Goal: Information Seeking & Learning: Get advice/opinions

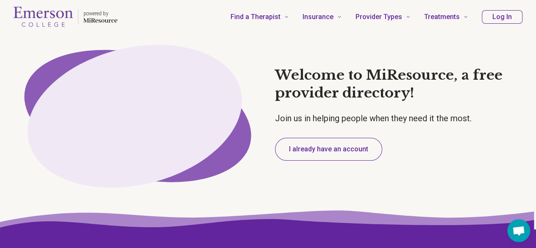
click at [490, 20] on button "Log In" at bounding box center [502, 17] width 41 height 14
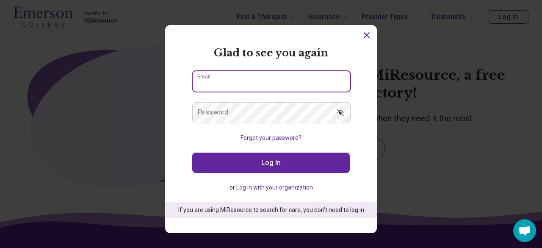
click at [229, 90] on input "Email" at bounding box center [272, 81] width 158 height 20
type input "**********"
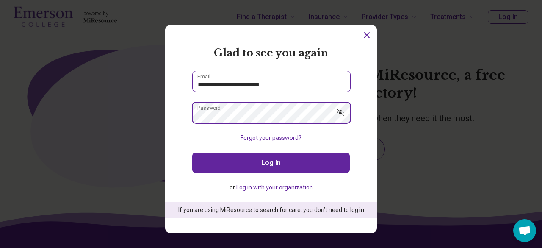
click at [192, 153] on button "Log In" at bounding box center [271, 163] width 158 height 20
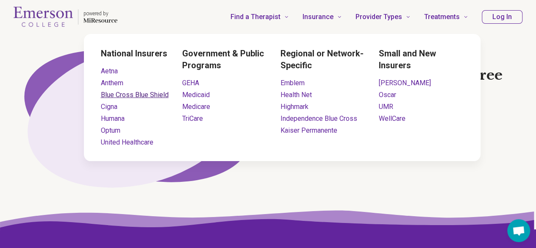
click at [115, 94] on link "Blue Cross Blue Shield" at bounding box center [135, 95] width 68 height 8
click at [134, 93] on link "Blue Cross Blue Shield" at bounding box center [135, 95] width 68 height 8
click at [143, 91] on link "Blue Cross Blue Shield" at bounding box center [135, 95] width 68 height 8
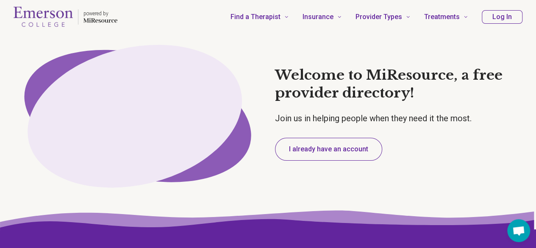
click at [504, 22] on button "Log In" at bounding box center [502, 17] width 41 height 14
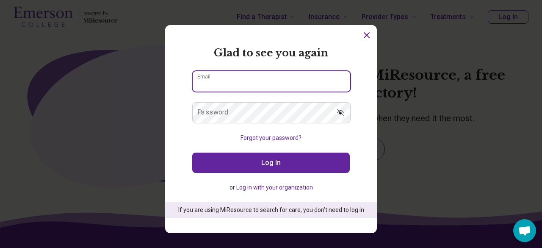
click at [297, 73] on input "Email" at bounding box center [272, 81] width 158 height 20
type input "**********"
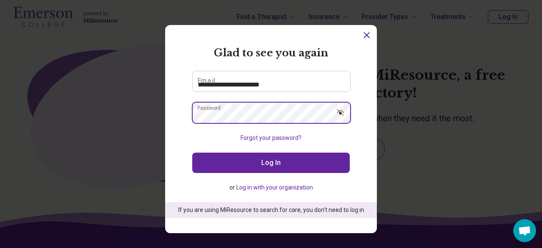
click at [192, 153] on button "Log In" at bounding box center [271, 163] width 158 height 20
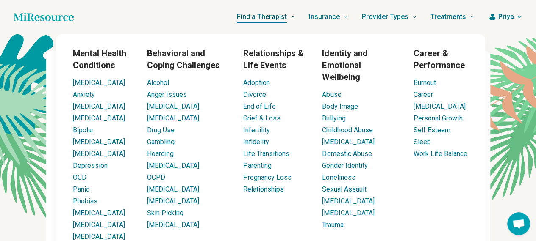
click at [275, 14] on span "Find a Therapist" at bounding box center [262, 17] width 50 height 12
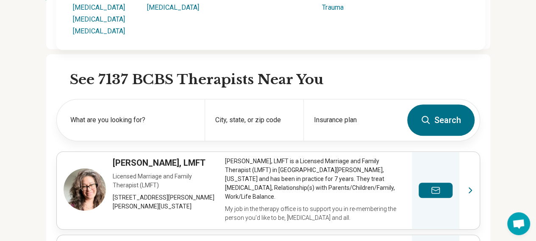
scroll to position [218, 0]
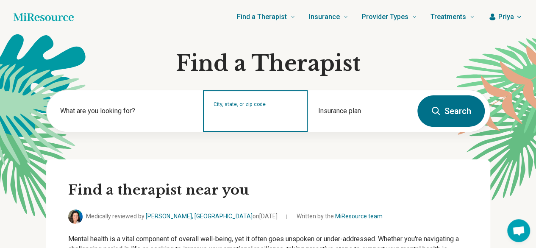
click at [239, 116] on input "City, state, or zip code" at bounding box center [256, 116] width 84 height 10
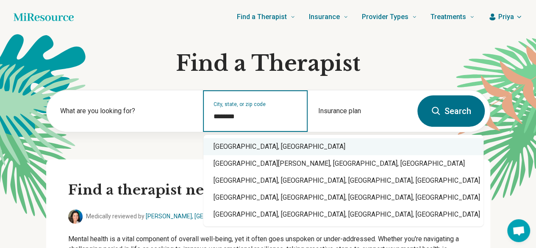
click at [252, 143] on div "Boston, MA" at bounding box center [343, 146] width 280 height 17
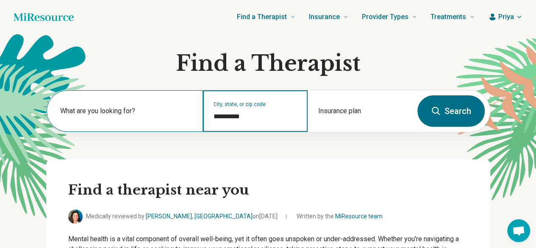
type input "**********"
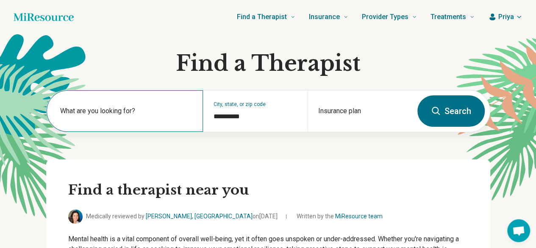
click at [164, 108] on label "What are you looking for?" at bounding box center [126, 111] width 133 height 10
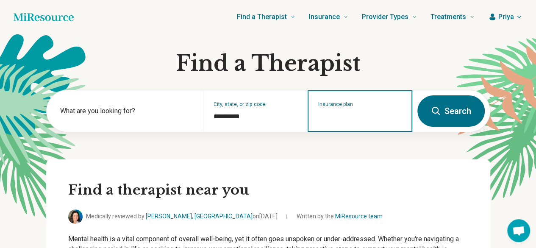
click at [365, 114] on input "Insurance plan" at bounding box center [360, 116] width 84 height 10
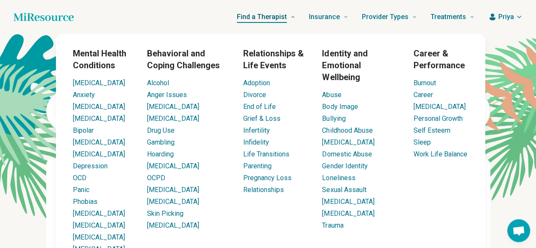
type input "****"
click at [269, 15] on span "Find a Therapist" at bounding box center [262, 17] width 50 height 12
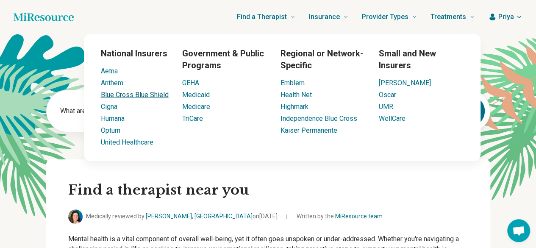
click at [124, 95] on link "Blue Cross Blue Shield" at bounding box center [135, 95] width 68 height 8
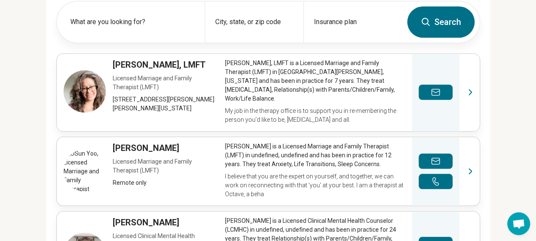
scroll to position [317, 0]
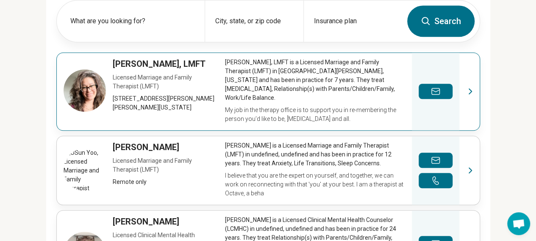
click at [476, 88] on link "View profile" at bounding box center [268, 92] width 423 height 78
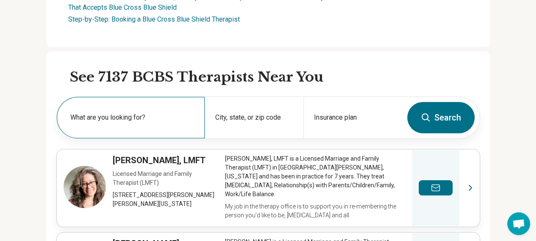
scroll to position [224, 0]
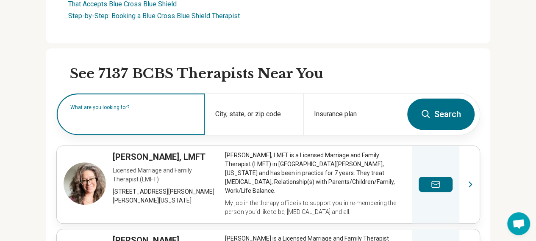
click at [108, 122] on input "text" at bounding box center [132, 119] width 124 height 10
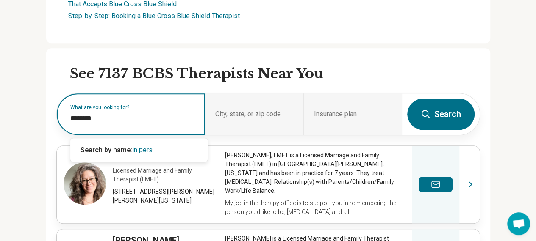
type input "*********"
click at [108, 122] on input "*********" at bounding box center [132, 119] width 124 height 10
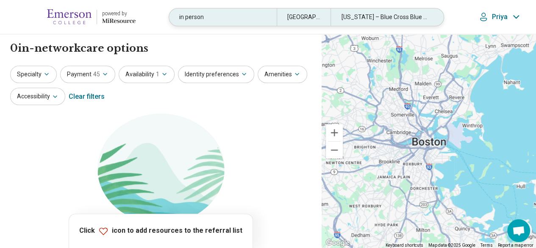
click at [222, 17] on div "in person" at bounding box center [223, 16] width 108 height 17
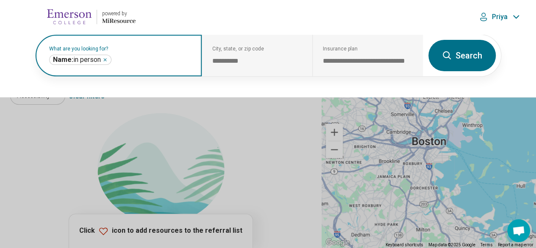
click at [105, 58] on icon "Remove" at bounding box center [105, 59] width 5 height 5
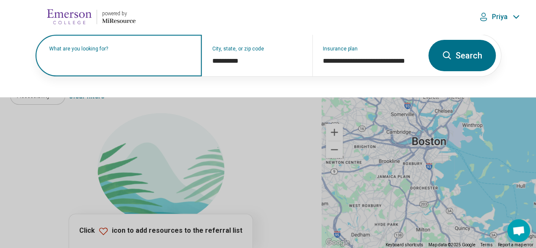
click at [463, 56] on button "Search" at bounding box center [461, 55] width 67 height 31
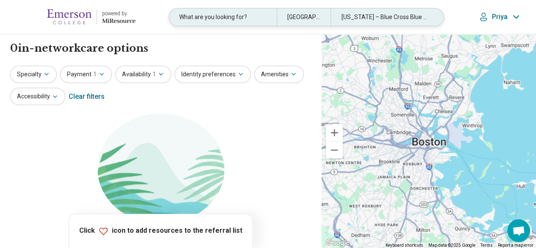
click at [359, 13] on div "Indiana – Blue Cross Blue Shield" at bounding box center [384, 16] width 108 height 17
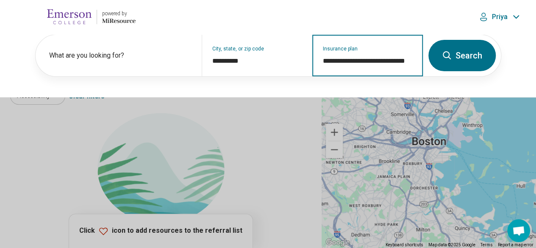
click at [349, 62] on input "**********" at bounding box center [368, 61] width 90 height 10
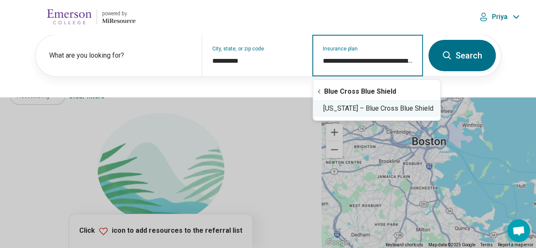
click at [361, 113] on div "Massachusetts – Blue Cross Blue Shield" at bounding box center [376, 108] width 127 height 17
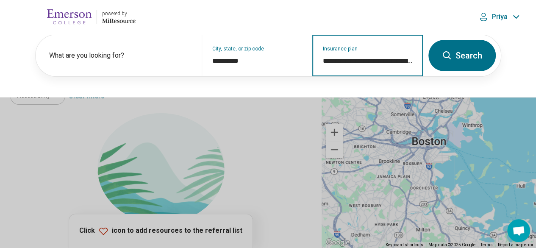
type input "**********"
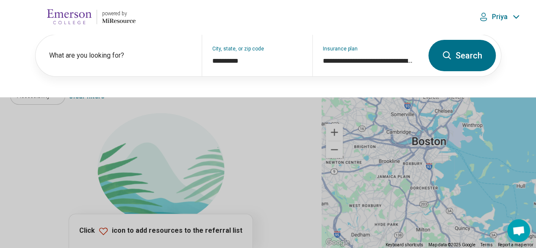
click at [447, 52] on icon at bounding box center [447, 55] width 10 height 10
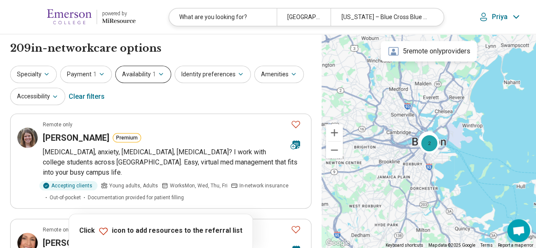
click at [164, 69] on button "Availability 1" at bounding box center [143, 74] width 56 height 17
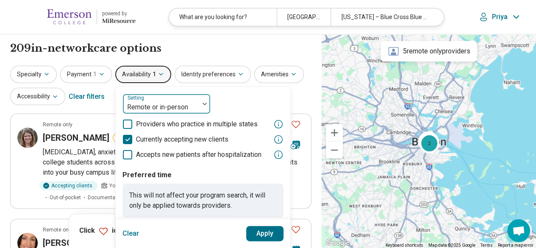
click at [150, 103] on div at bounding box center [160, 107] width 69 height 12
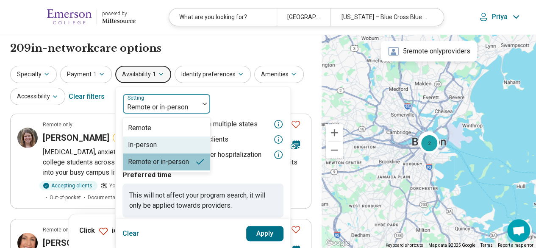
click at [150, 142] on div "In-person" at bounding box center [142, 145] width 29 height 10
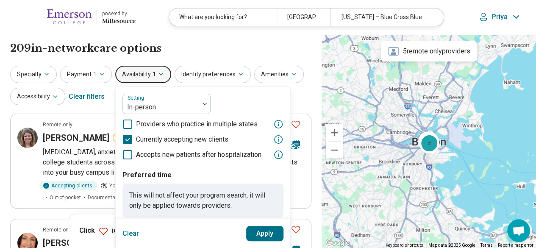
click at [258, 232] on button "Apply" at bounding box center [265, 233] width 38 height 15
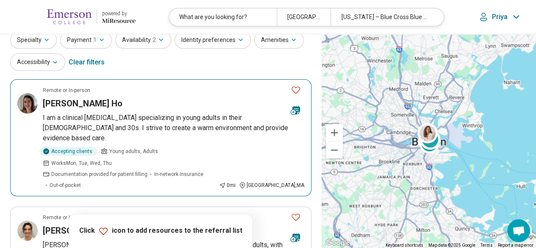
scroll to position [51, 0]
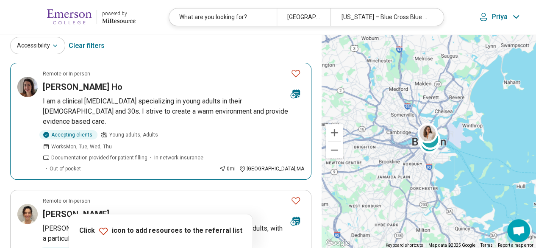
click at [112, 143] on span "Works Mon, Tue, Wed, Thu" at bounding box center [81, 147] width 61 height 8
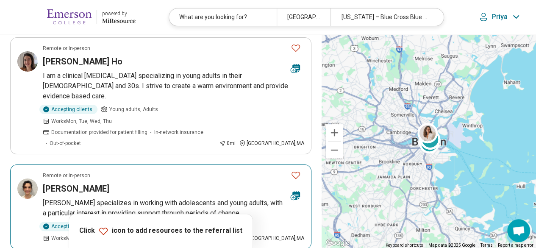
scroll to position [0, 0]
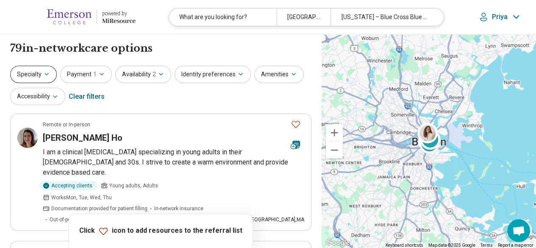
click at [37, 71] on button "Specialty" at bounding box center [33, 74] width 47 height 17
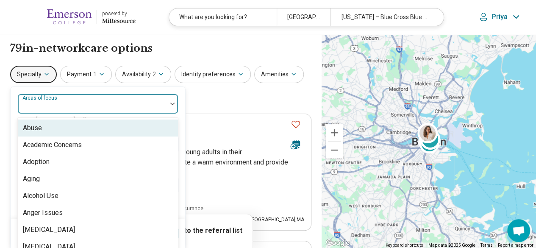
click at [68, 101] on div at bounding box center [92, 107] width 142 height 12
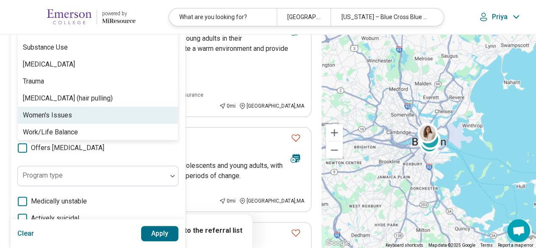
scroll to position [1583, 0]
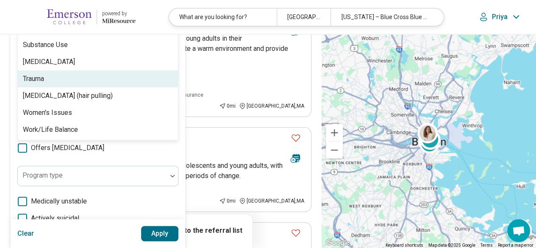
click at [70, 83] on div "Trauma" at bounding box center [98, 78] width 160 height 17
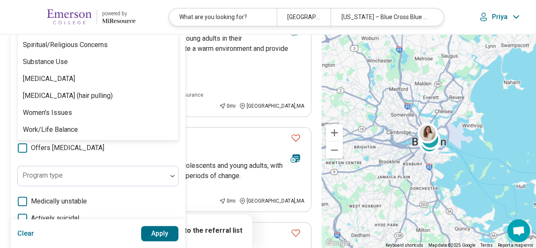
scroll to position [0, 0]
click at [157, 230] on button "Apply" at bounding box center [160, 233] width 38 height 15
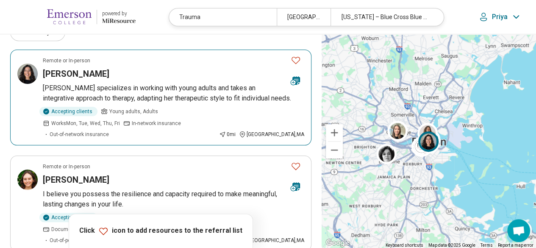
scroll to position [64, 0]
click at [172, 84] on p "Dr. Escobar specializes in working with young adults and takes an integrative a…" at bounding box center [173, 93] width 261 height 20
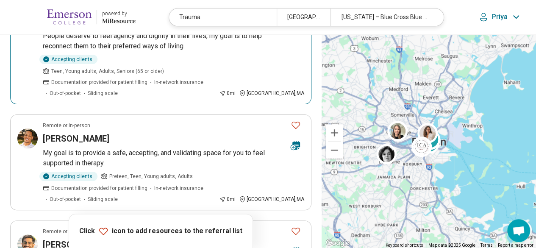
scroll to position [434, 0]
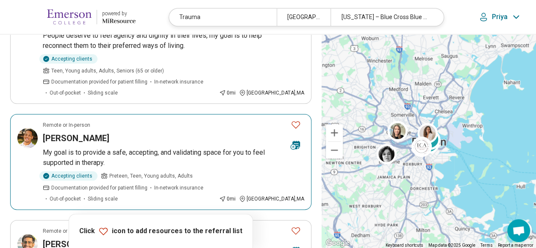
click at [143, 147] on p "My goal is to provide a safe, accepting, and validating space for you to feel s…" at bounding box center [173, 157] width 261 height 20
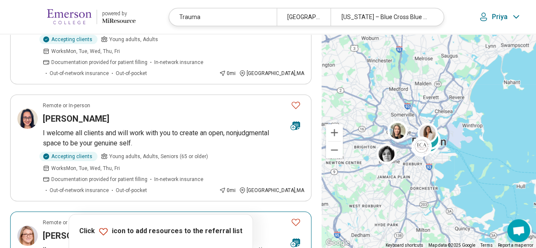
scroll to position [1378, 0]
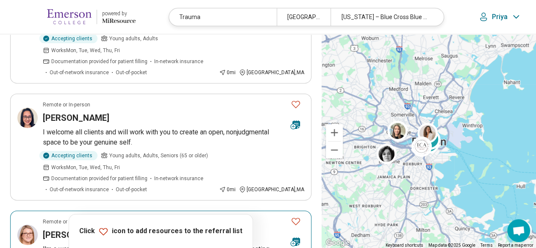
click at [158, 229] on div "Laura Maynard" at bounding box center [163, 235] width 241 height 12
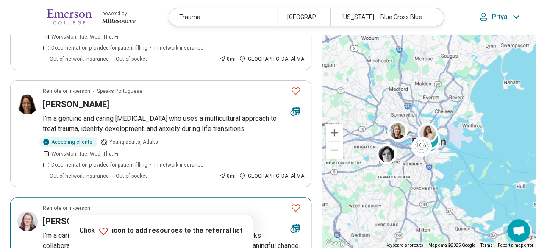
scroll to position [1626, 0]
click at [151, 215] on div "Marysa Clark" at bounding box center [163, 221] width 241 height 12
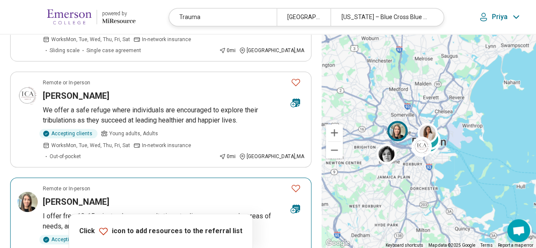
scroll to position [1989, 0]
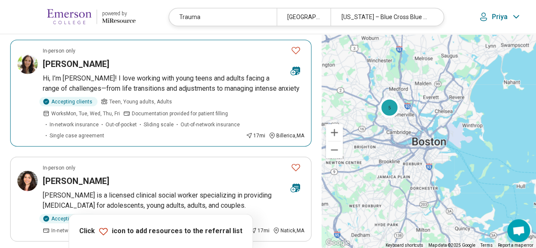
scroll to position [1047, 0]
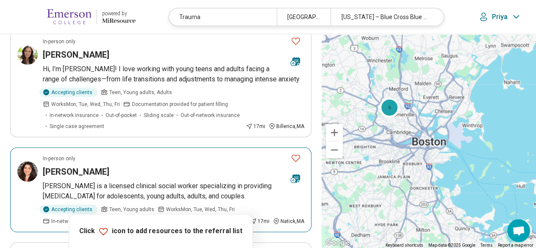
click at [161, 147] on article "In-person only Alayna Serpa Alayna Serpa is a licensed clinical social worker s…" at bounding box center [160, 189] width 301 height 85
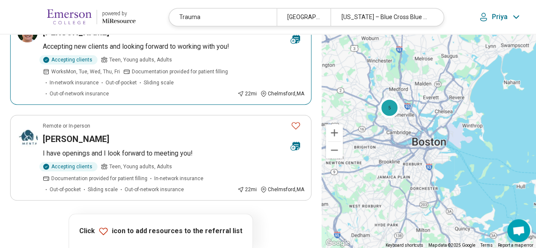
scroll to position [1905, 0]
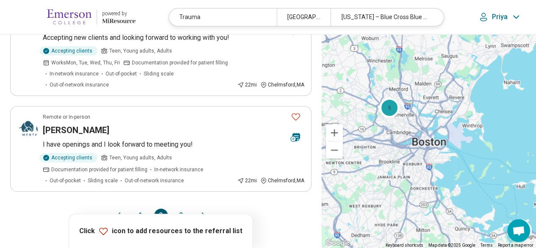
click at [177, 208] on button "3" at bounding box center [182, 215] width 14 height 14
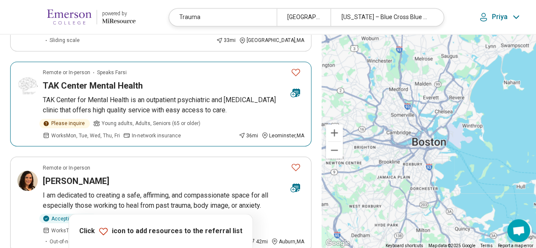
scroll to position [668, 0]
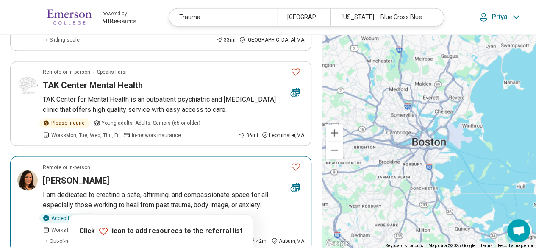
click at [180, 174] on div "Elyza Bertuzzi" at bounding box center [163, 180] width 241 height 12
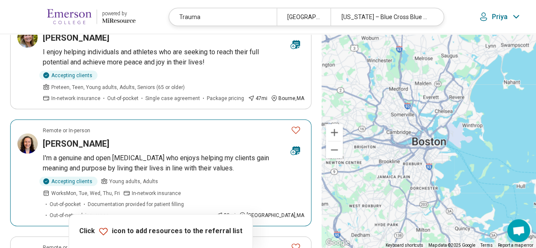
scroll to position [922, 0]
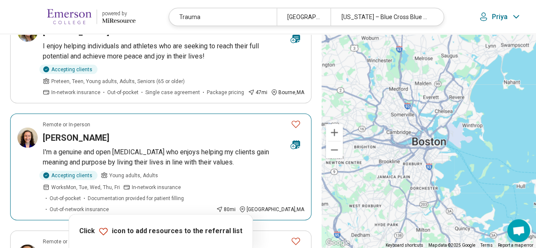
click at [169, 132] on div "Rachel Magin" at bounding box center [163, 138] width 241 height 12
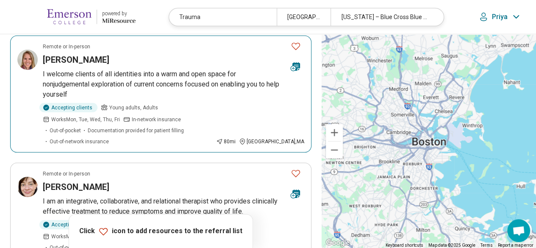
scroll to position [1234, 0]
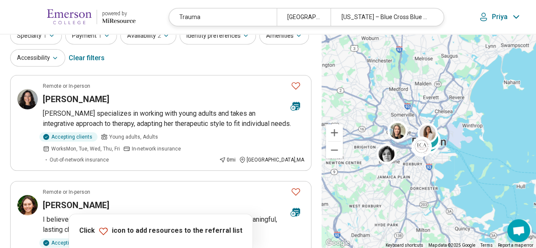
scroll to position [39, 0]
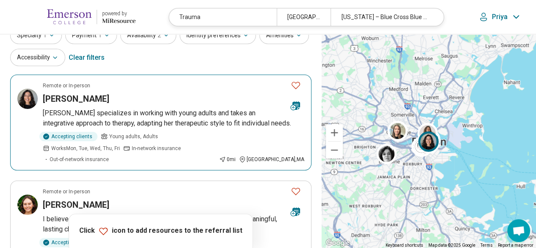
click at [188, 96] on div "[PERSON_NAME]" at bounding box center [163, 99] width 241 height 12
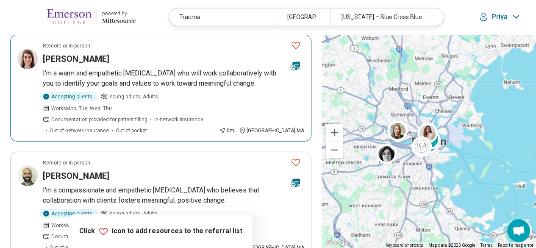
scroll to position [1095, 0]
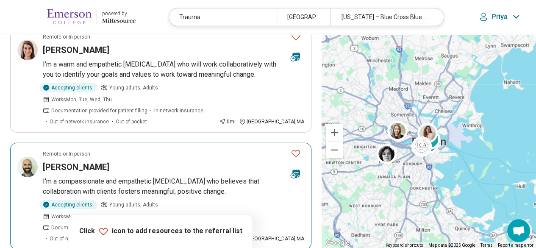
click at [152, 161] on div "Kai Ruderian" at bounding box center [163, 167] width 241 height 12
click at [69, 161] on h3 "Kai Ruderian" at bounding box center [76, 167] width 67 height 12
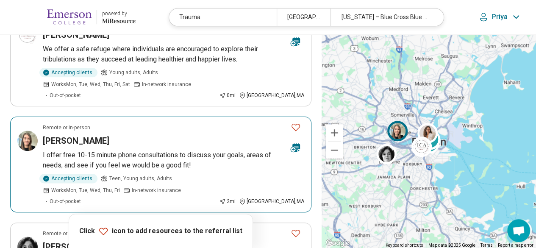
scroll to position [2036, 0]
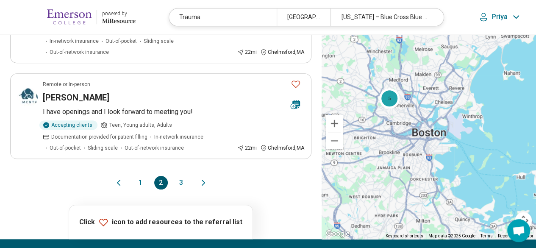
scroll to position [1935, 0]
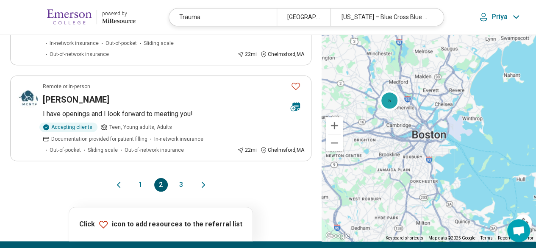
click at [137, 178] on button "1" at bounding box center [141, 185] width 14 height 14
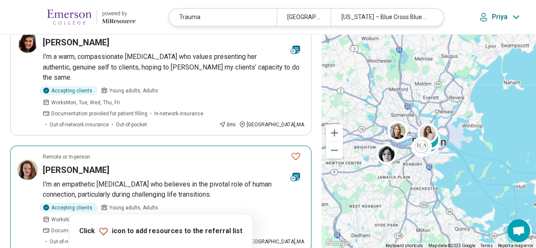
scroll to position [743, 0]
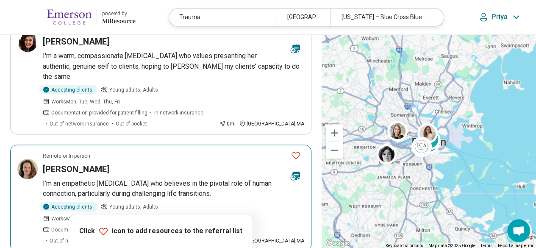
click at [135, 163] on div "Daniella Colb" at bounding box center [163, 169] width 241 height 12
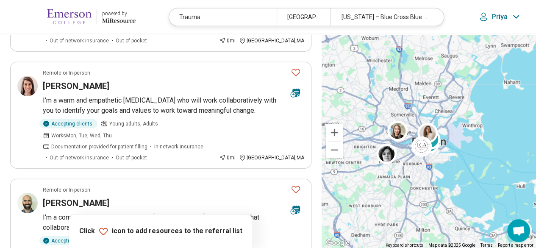
scroll to position [921, 0]
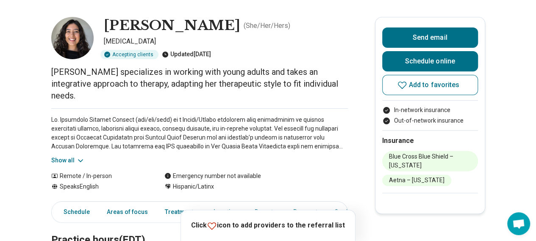
scroll to position [44, 0]
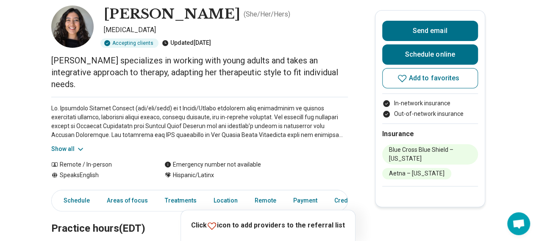
click at [80, 145] on icon at bounding box center [80, 149] width 8 height 8
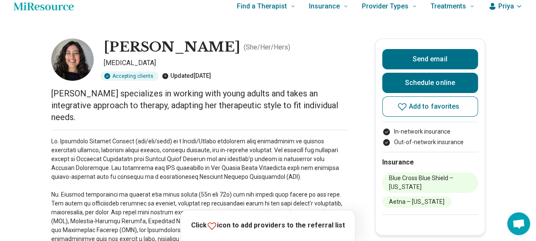
scroll to position [0, 0]
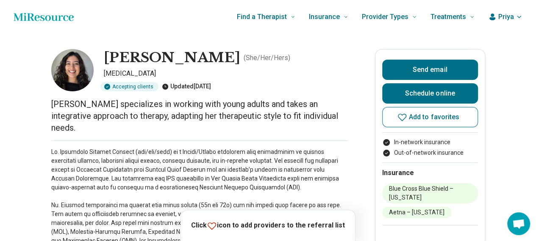
drag, startPoint x: 109, startPoint y: 57, endPoint x: 296, endPoint y: 60, distance: 186.8
click at [240, 60] on h1 "Katherine Giraldo Escobar" at bounding box center [172, 58] width 136 height 18
copy h1 "Katherine Giraldo Escobar"
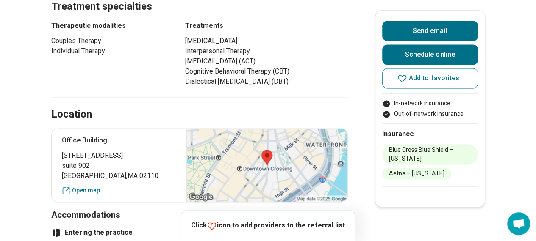
scroll to position [627, 0]
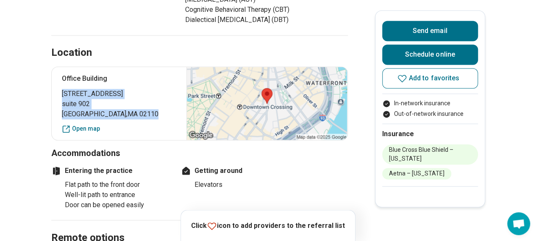
drag, startPoint x: 125, startPoint y: 101, endPoint x: 62, endPoint y: 82, distance: 65.1
click at [62, 82] on div "Office Building 185 Devonshire Street suite 902 Boston , MA 02110 Open map" at bounding box center [199, 104] width 297 height 74
copy p "185 Devonshire Street suite 902 Boston , MA 02110"
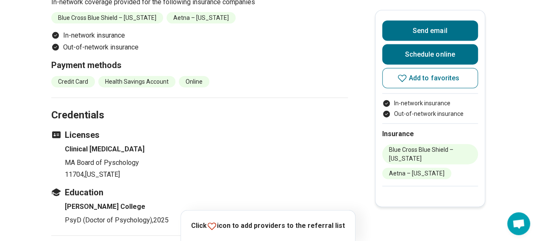
scroll to position [971, 0]
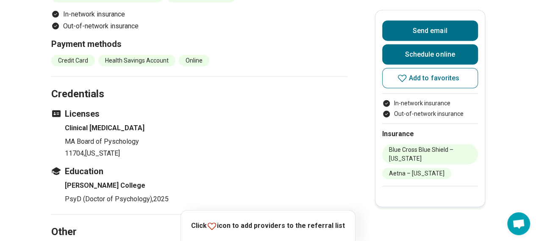
click at [209, 149] on p "11704 , Massachusetts" at bounding box center [206, 154] width 283 height 10
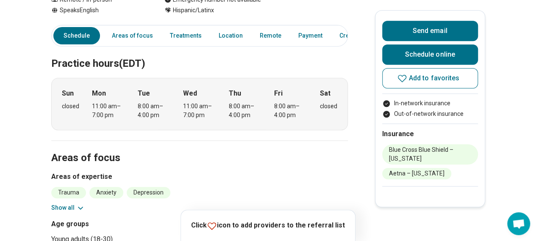
scroll to position [0, 0]
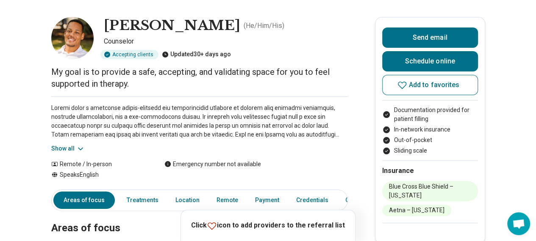
scroll to position [28, 6]
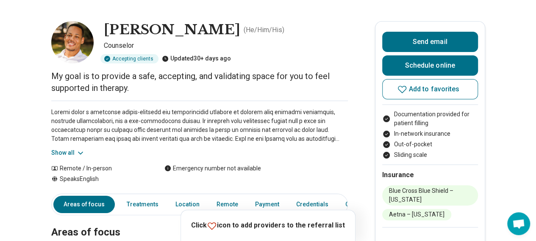
click at [60, 155] on button "Show all" at bounding box center [67, 153] width 33 height 9
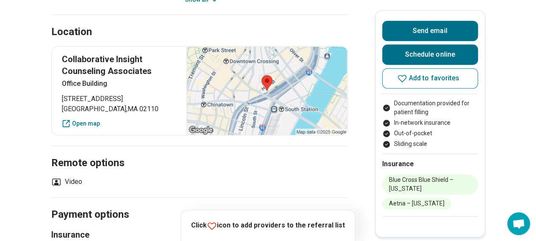
scroll to position [546, 5]
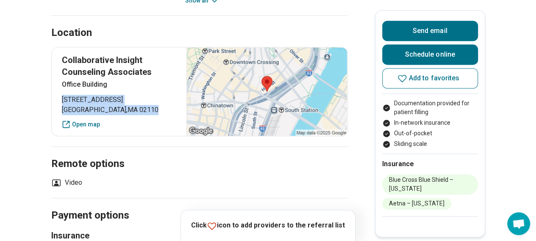
drag, startPoint x: 125, startPoint y: 103, endPoint x: 58, endPoint y: 91, distance: 68.9
click at [58, 91] on div "Collaborative Insight Counseling Associates Office Building 175 Federal Street …" at bounding box center [199, 91] width 297 height 89
copy p "175 Federal Street Boston , MA 02110"
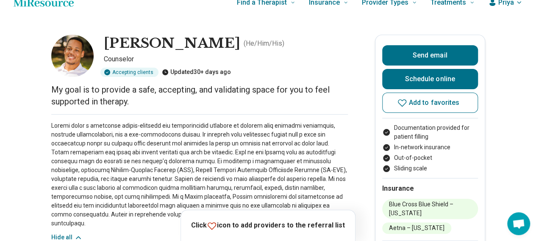
scroll to position [15, 5]
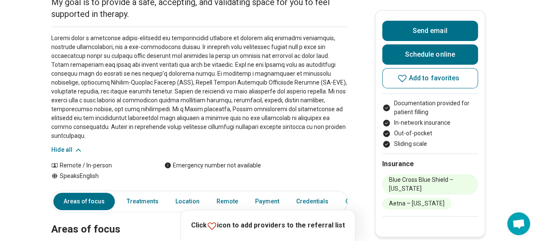
scroll to position [0, 5]
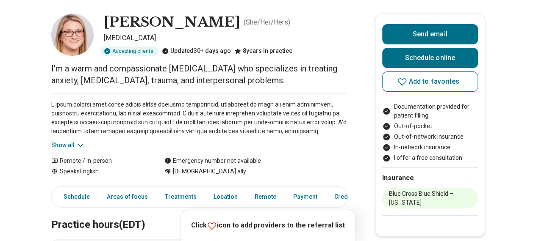
scroll to position [48, 0]
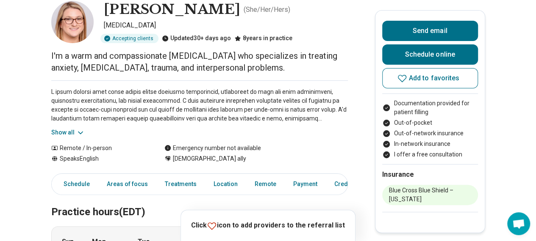
click at [71, 129] on button "Show all" at bounding box center [67, 132] width 33 height 9
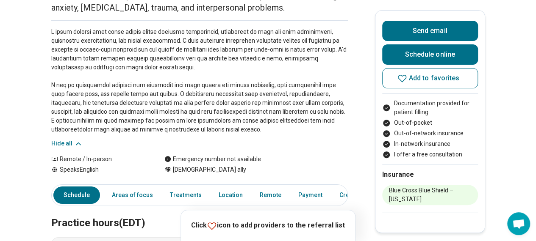
scroll to position [0, 0]
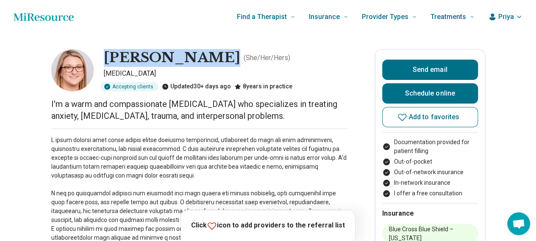
drag, startPoint x: 103, startPoint y: 56, endPoint x: 214, endPoint y: 62, distance: 112.0
click at [214, 62] on div "[PERSON_NAME] ( She/Her/Hers ) [MEDICAL_DATA] Accepting clients Updated 30+ day…" at bounding box center [199, 70] width 297 height 42
copy h1 "[PERSON_NAME]"
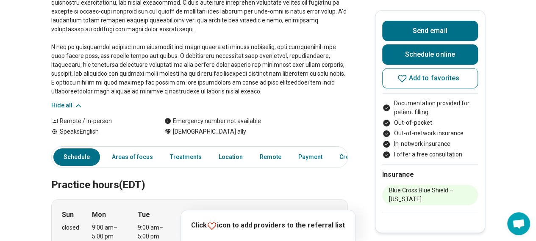
scroll to position [0, 6]
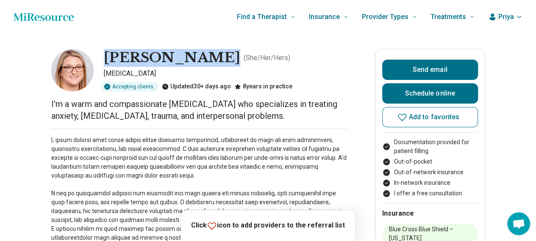
copy h1 "[PERSON_NAME]"
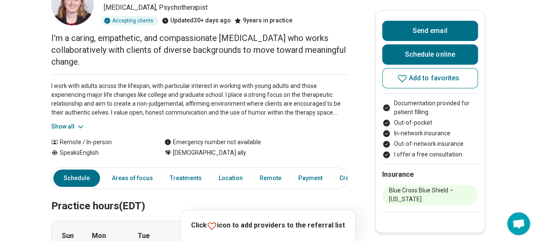
scroll to position [65, 0]
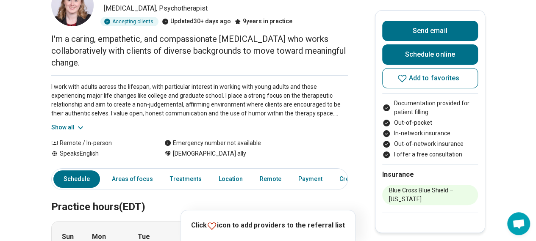
click at [74, 123] on button "Show all" at bounding box center [67, 127] width 33 height 9
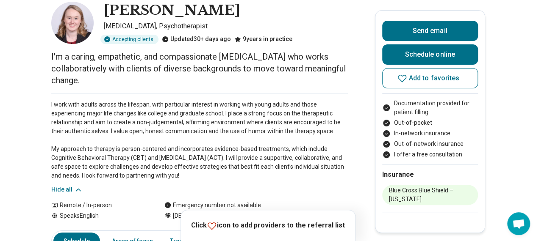
scroll to position [35, 6]
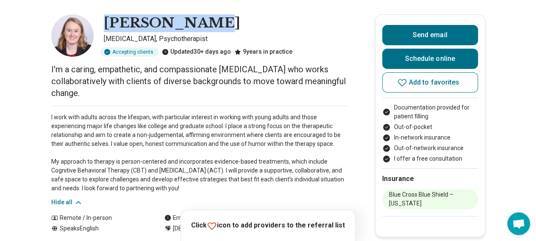
drag, startPoint x: 97, startPoint y: 20, endPoint x: 208, endPoint y: 27, distance: 111.6
click at [208, 27] on div "Marysa Clark Psychologist, Psychotherapist Accepting clients Updated 30+ days a…" at bounding box center [199, 35] width 297 height 42
copy h1 "Marysa Clark"
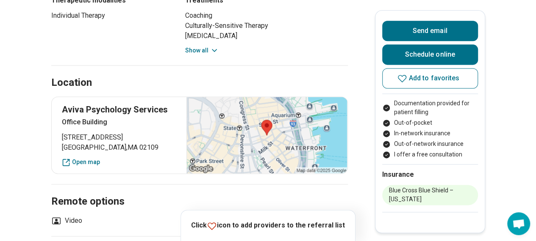
scroll to position [556, 6]
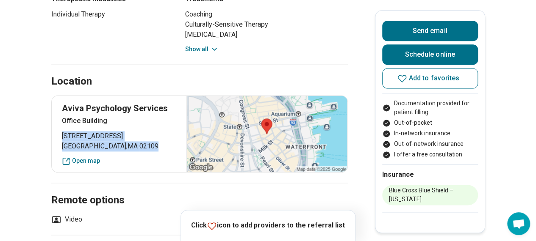
drag, startPoint x: 117, startPoint y: 145, endPoint x: 51, endPoint y: 132, distance: 67.8
click at [51, 132] on div "Aviva Psychology Services Office Building 112 Water Street Boston , MA 02109 Op…" at bounding box center [199, 134] width 297 height 78
copy p "112 Water Street Boston , MA 02109"
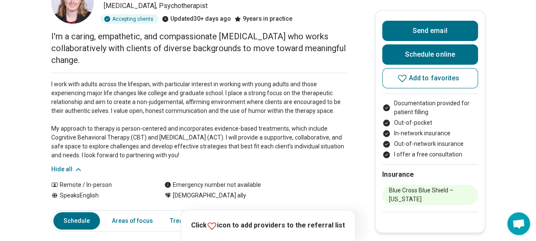
scroll to position [0, 6]
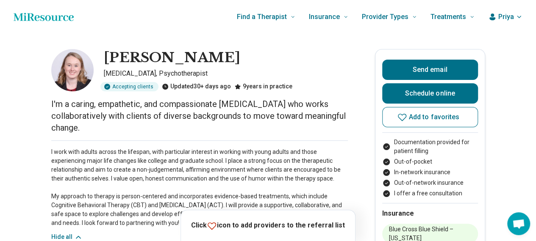
click at [166, 158] on p "I work with adults across the lifespan, with particular interest in working wit…" at bounding box center [199, 188] width 297 height 80
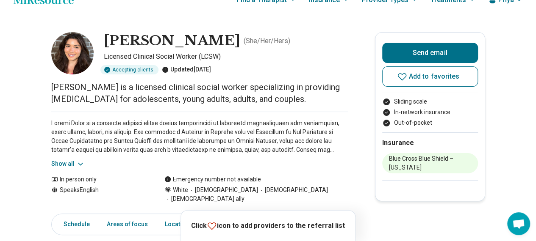
scroll to position [17, 0]
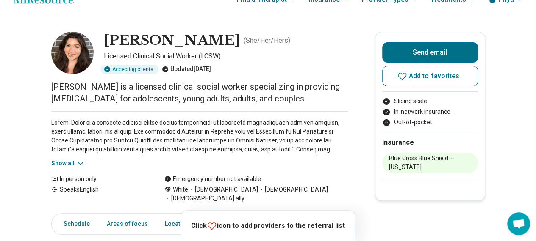
click at [75, 161] on button "Show all" at bounding box center [67, 163] width 33 height 9
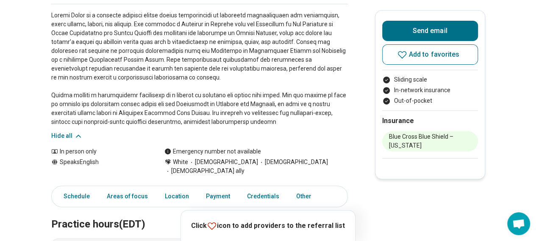
scroll to position [125, 0]
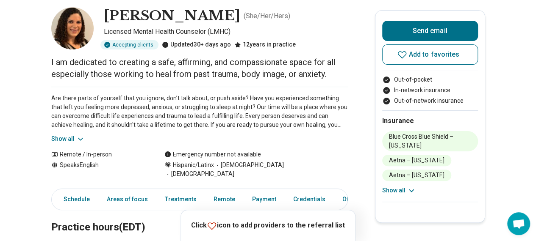
scroll to position [44, 0]
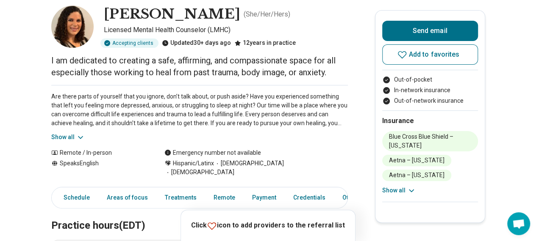
click at [72, 131] on div "Are there parts of yourself that you ignore, don’t talk about, or push aside? H…" at bounding box center [199, 113] width 297 height 57
click at [75, 135] on button "Show all" at bounding box center [67, 137] width 33 height 9
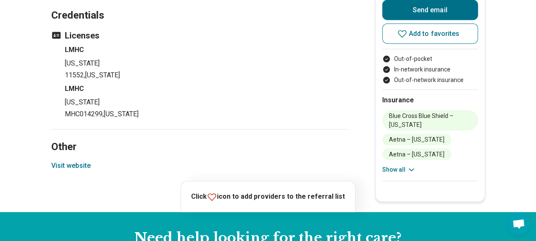
scroll to position [933, 6]
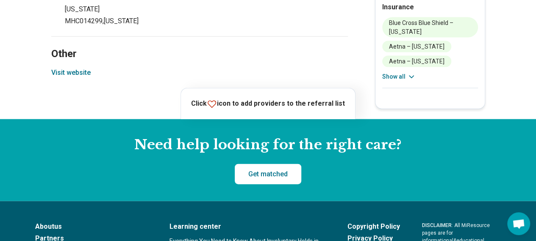
click at [68, 68] on button "Visit website" at bounding box center [70, 73] width 39 height 10
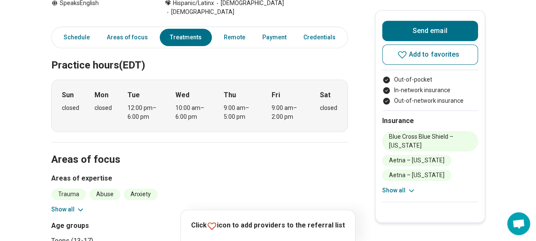
scroll to position [0, 6]
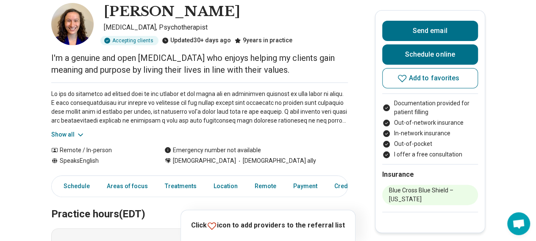
scroll to position [47, 0]
click at [72, 134] on button "Show all" at bounding box center [67, 134] width 33 height 9
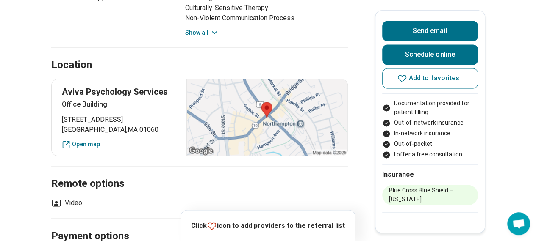
scroll to position [588, 0]
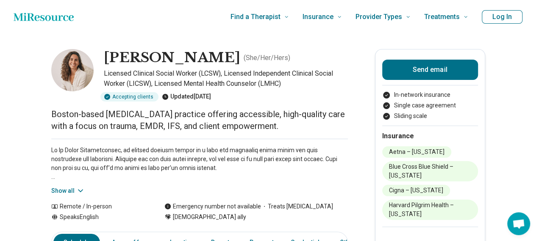
drag, startPoint x: 108, startPoint y: 55, endPoint x: 216, endPoint y: 59, distance: 107.7
click at [216, 59] on div "Teresa Protasio ( She/Her/Hers )" at bounding box center [226, 58] width 244 height 18
copy h1 "Teresa Protasio"
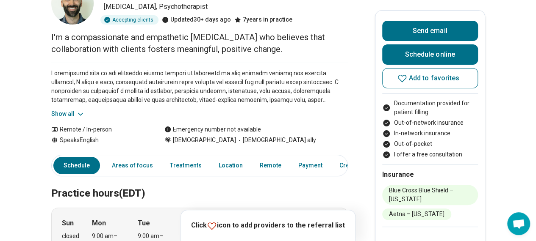
scroll to position [66, 0]
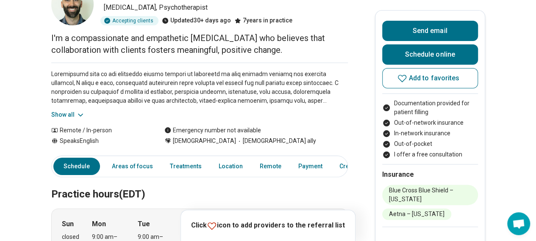
click at [75, 111] on button "Show all" at bounding box center [67, 115] width 33 height 9
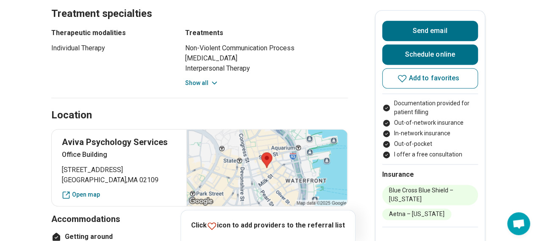
scroll to position [562, 0]
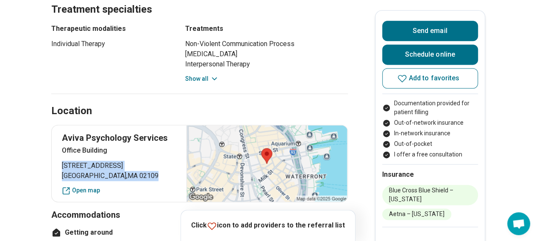
drag, startPoint x: 61, startPoint y: 167, endPoint x: 124, endPoint y: 176, distance: 63.7
click at [124, 176] on div "Aviva Psychology Services [GEOGRAPHIC_DATA] [STREET_ADDRESS] Open map" at bounding box center [199, 164] width 297 height 78
copy p "[STREET_ADDRESS]"
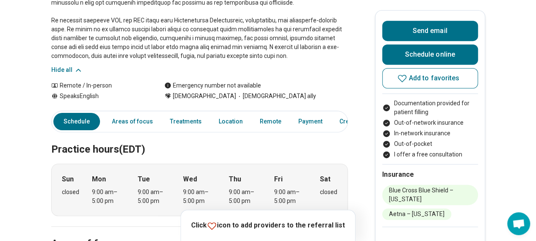
scroll to position [181, 0]
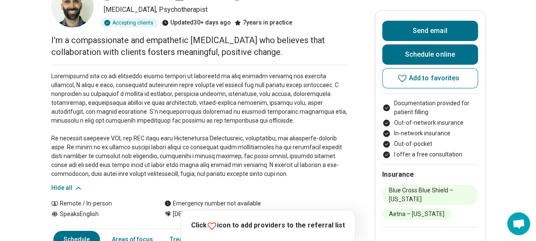
scroll to position [0, 0]
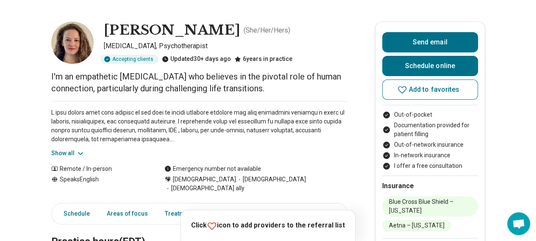
scroll to position [28, 0]
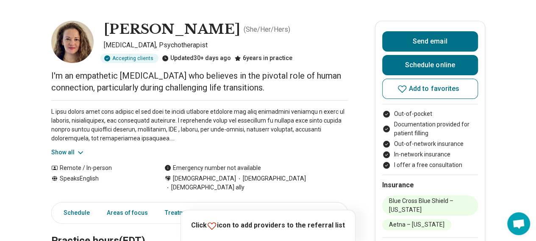
click at [75, 149] on button "Show all" at bounding box center [67, 152] width 33 height 9
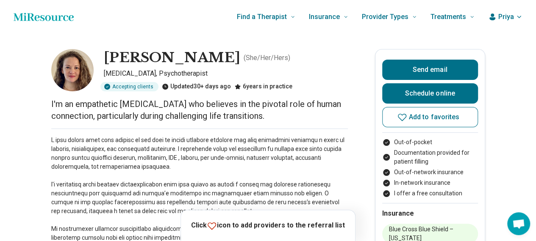
scroll to position [19, 6]
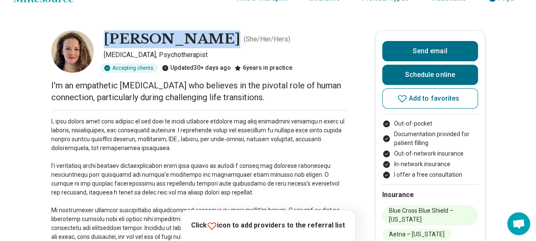
drag, startPoint x: 195, startPoint y: 39, endPoint x: 96, endPoint y: 44, distance: 98.8
click at [96, 44] on div "Daniella Colb ( She/Her/Hers ) Psychologist, Psychotherapist Accepting clients …" at bounding box center [199, 52] width 297 height 42
copy h1 "Daniella Colb"
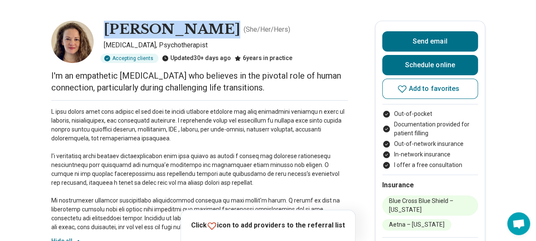
scroll to position [0, 0]
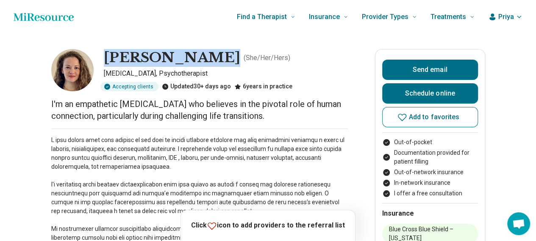
copy h1 "Daniella Colb"
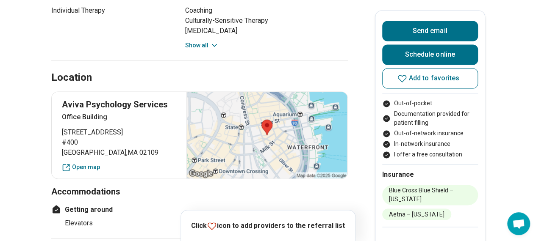
scroll to position [608, 0]
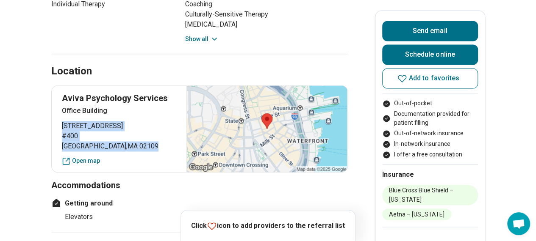
drag, startPoint x: 124, startPoint y: 136, endPoint x: 65, endPoint y: 115, distance: 62.6
click at [65, 121] on p "112 Water Street #400 Boston , MA 02109" at bounding box center [119, 136] width 115 height 31
copy p "112 Water Street #400 Boston , MA 02109"
